Goal: Check status: Check status

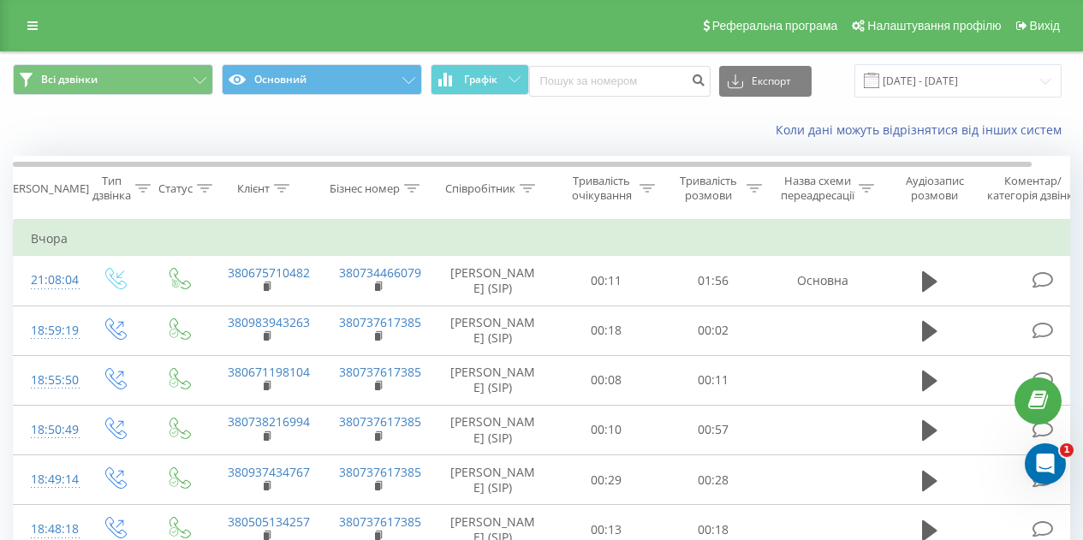
click at [555, 141] on div "Коли дані можуть відрізнятися вiд інших систем" at bounding box center [542, 130] width 1082 height 41
click at [642, 117] on div "Коли дані можуть відрізнятися вiд інших систем" at bounding box center [542, 130] width 1082 height 41
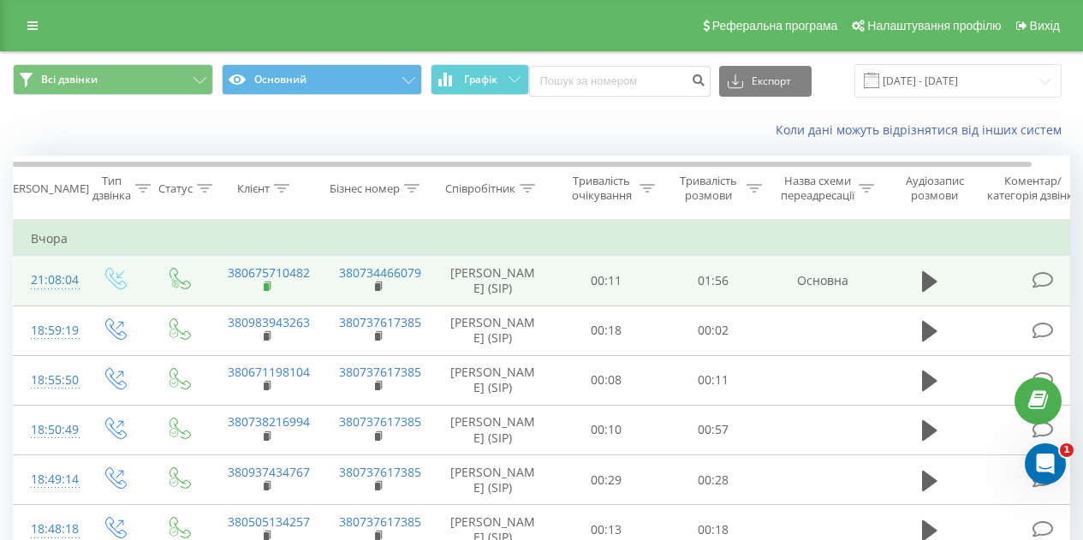
click at [266, 291] on rect at bounding box center [266, 288] width 5 height 8
click at [375, 291] on rect at bounding box center [377, 288] width 5 height 8
click at [269, 292] on icon at bounding box center [268, 287] width 9 height 12
